Goal: Task Accomplishment & Management: Manage account settings

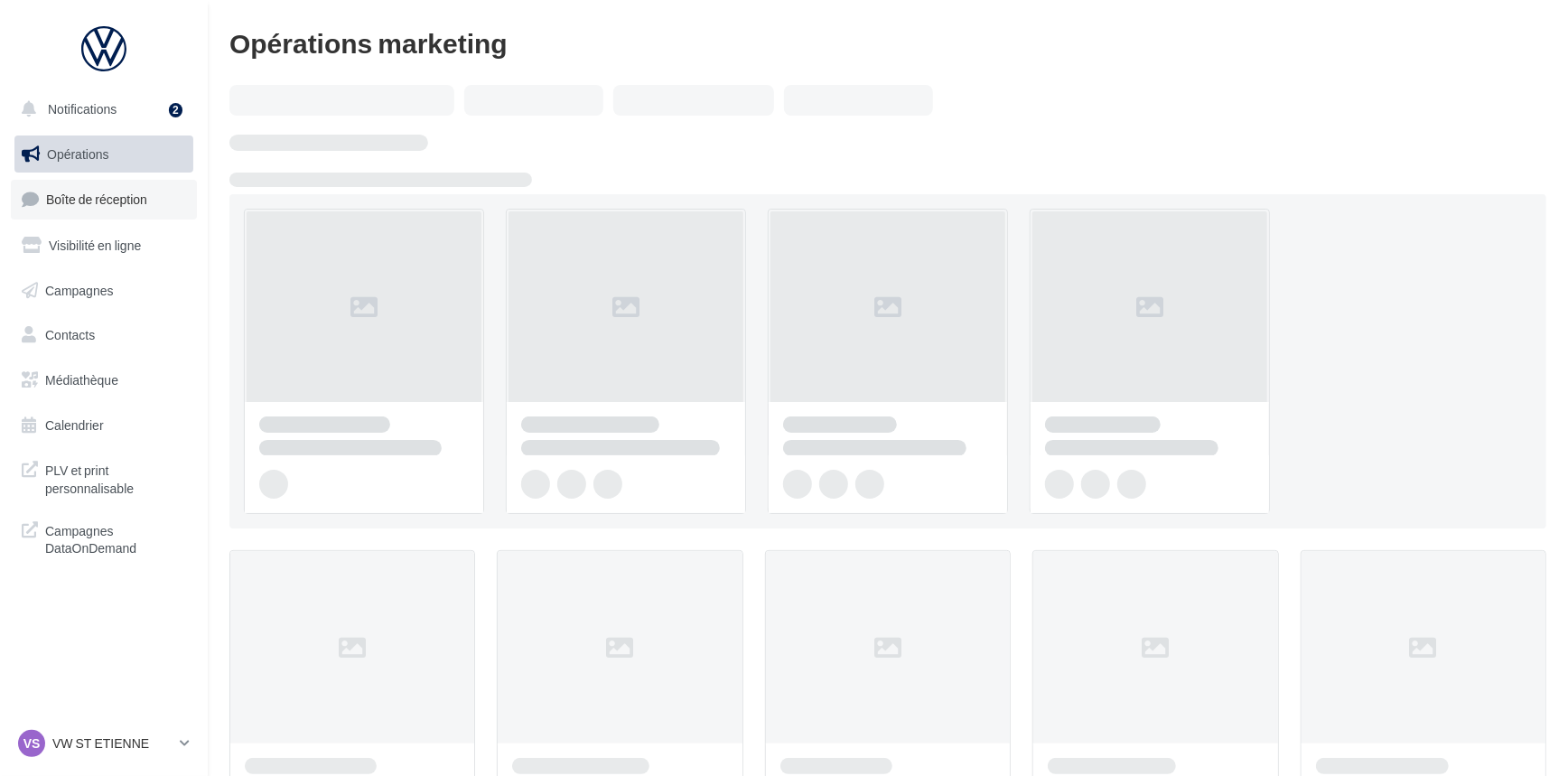
click at [97, 190] on link "Boîte de réception" at bounding box center [104, 199] width 186 height 39
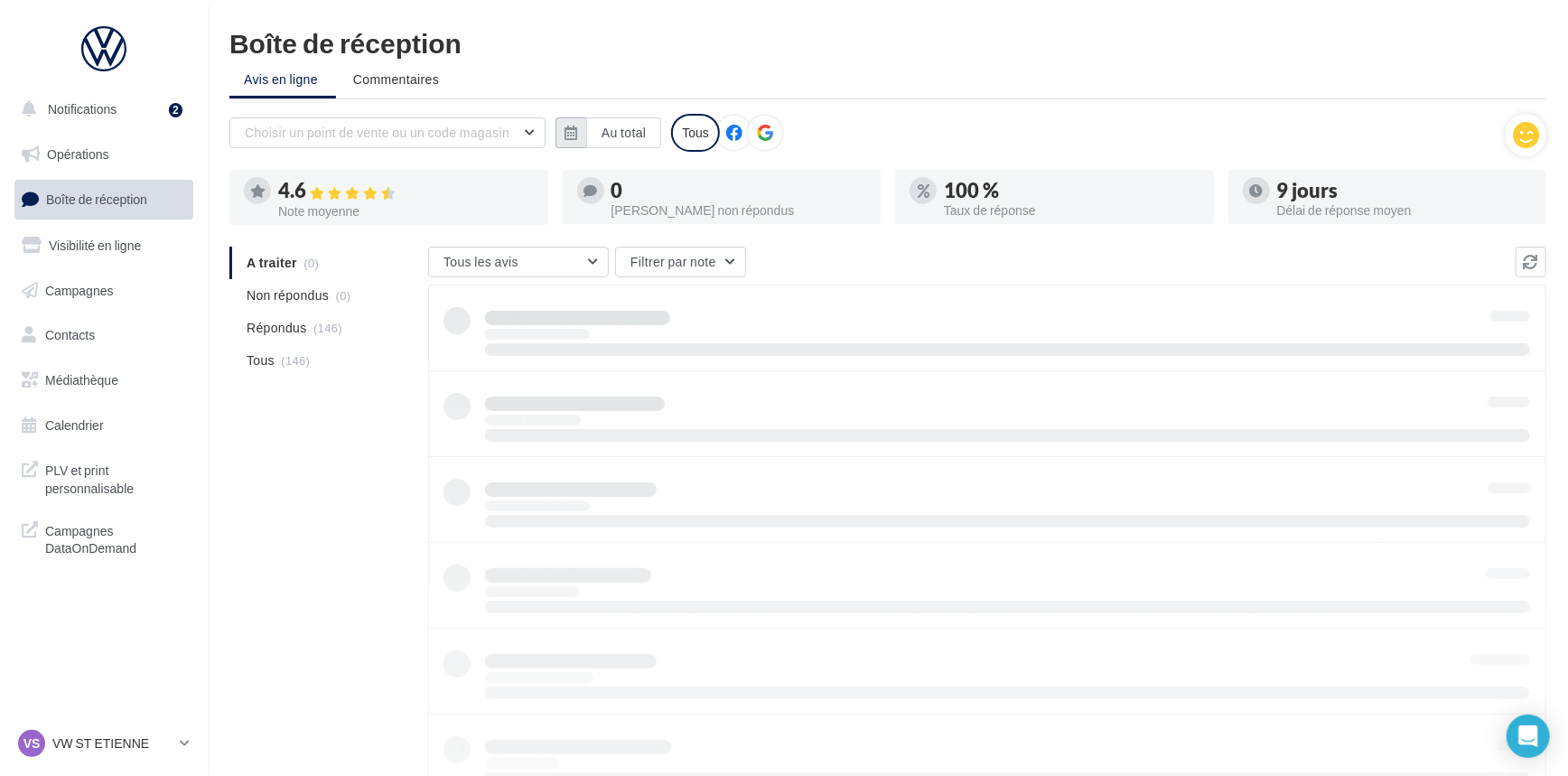
click at [583, 135] on button "button" at bounding box center [572, 133] width 31 height 31
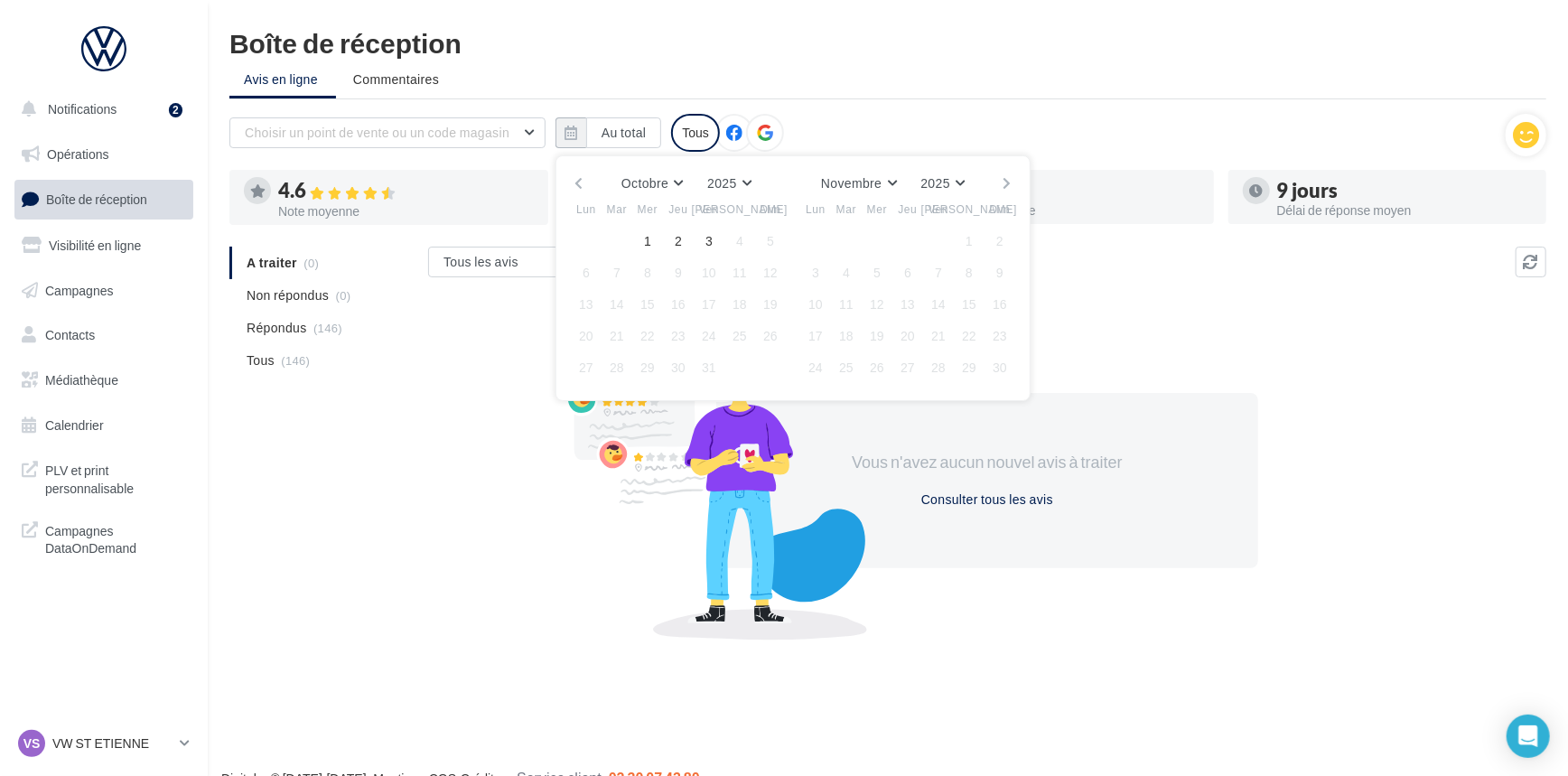
click at [575, 173] on button "button" at bounding box center [578, 183] width 16 height 25
click at [591, 246] on button "1" at bounding box center [586, 242] width 27 height 27
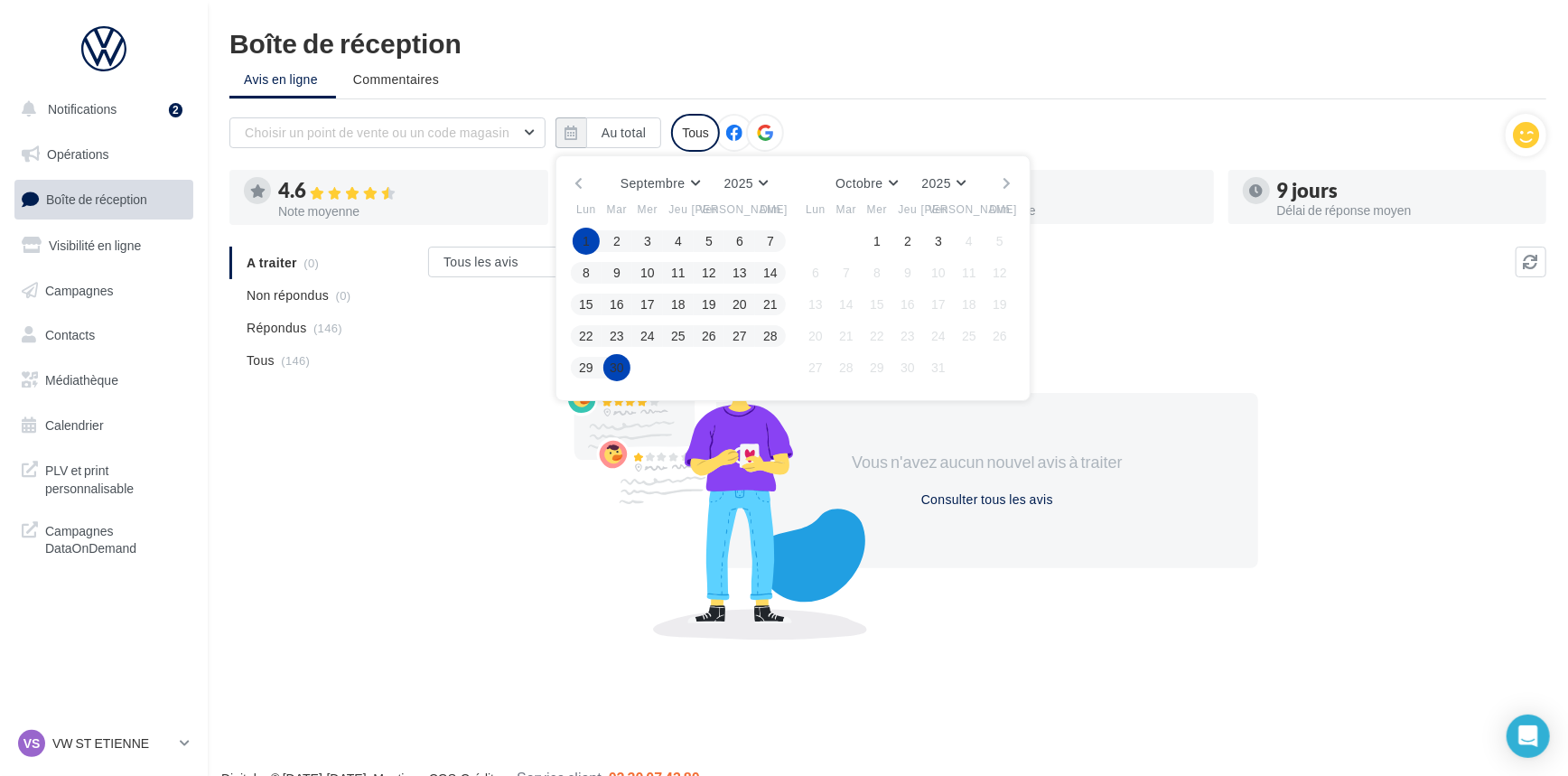
click at [612, 363] on button "30" at bounding box center [617, 368] width 27 height 27
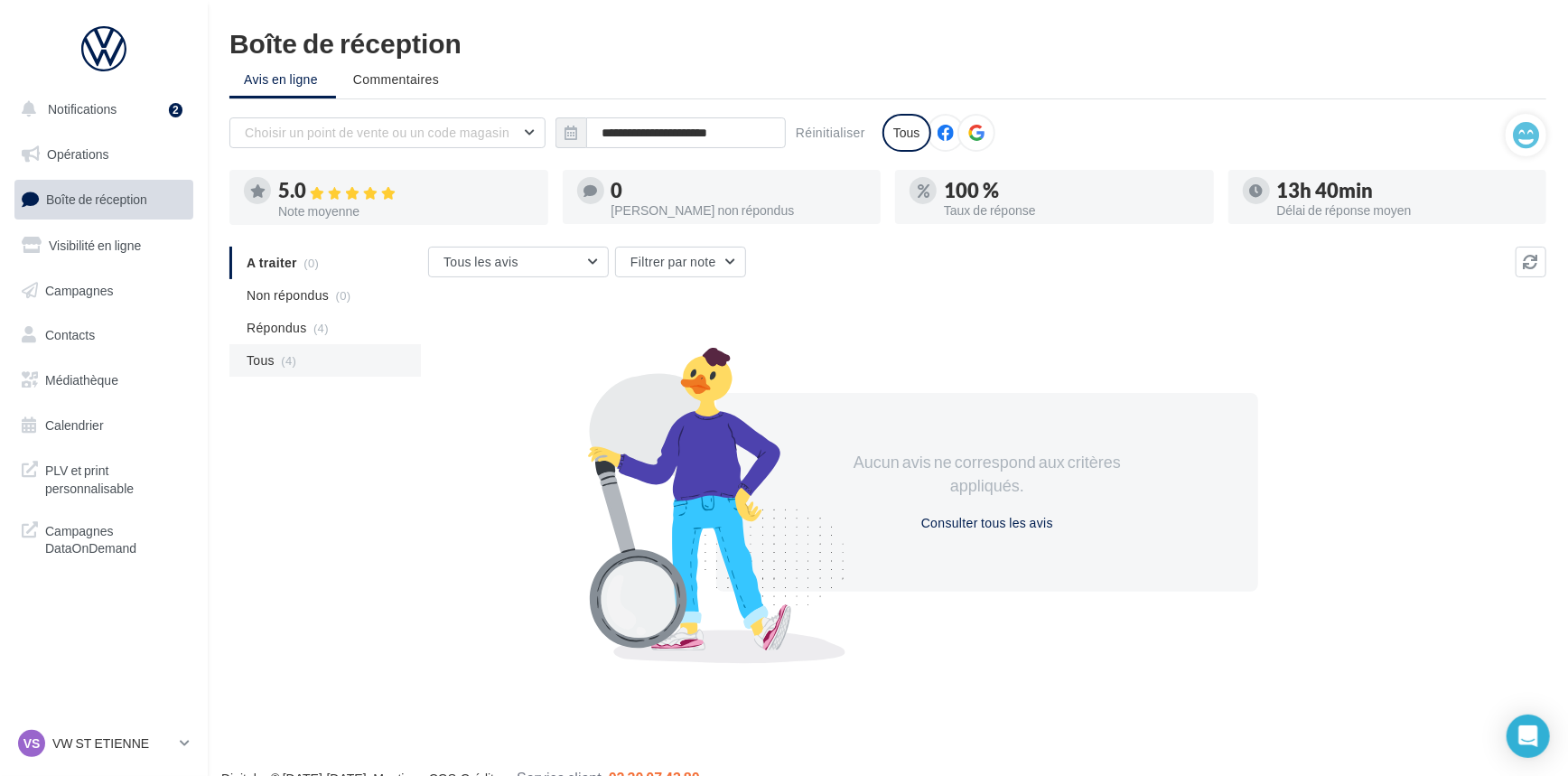
click at [312, 368] on li "Tous (4)" at bounding box center [324, 361] width 191 height 33
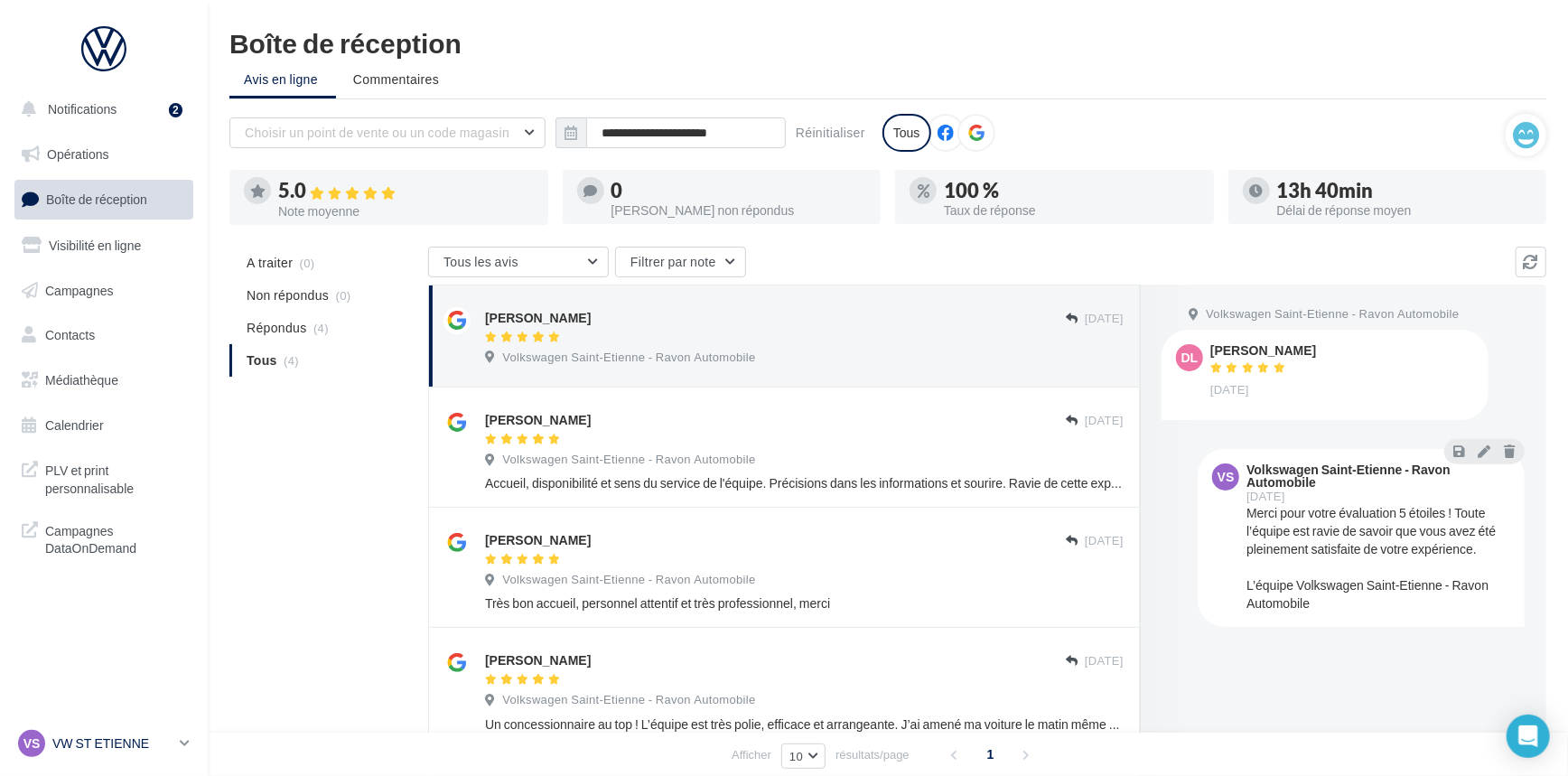
click at [127, 733] on div "VS VW ST ETIENNE vw-ste-via" at bounding box center [95, 743] width 154 height 27
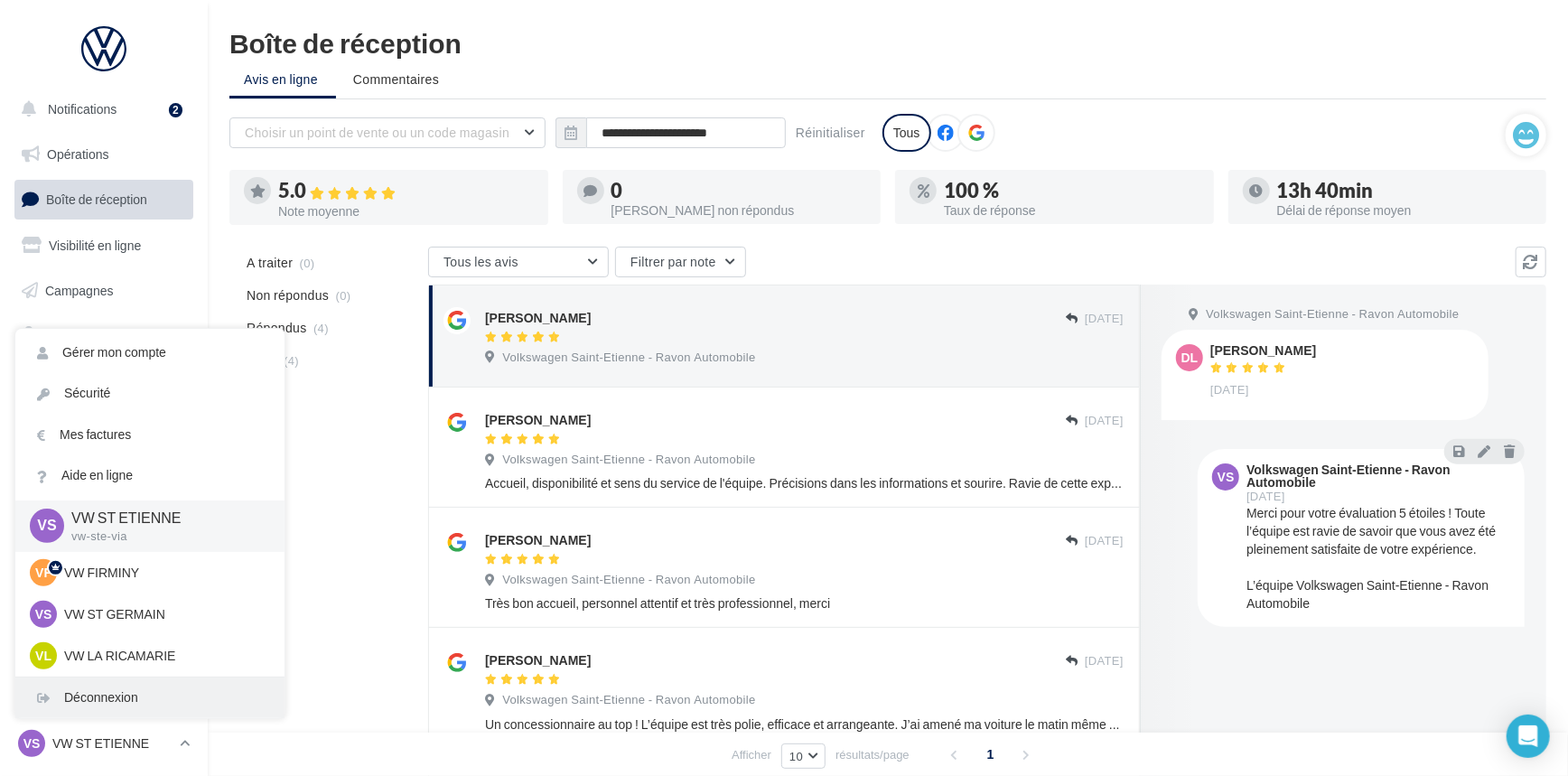
click at [106, 688] on div "Déconnexion" at bounding box center [149, 697] width 269 height 41
